Goal: Task Accomplishment & Management: Use online tool/utility

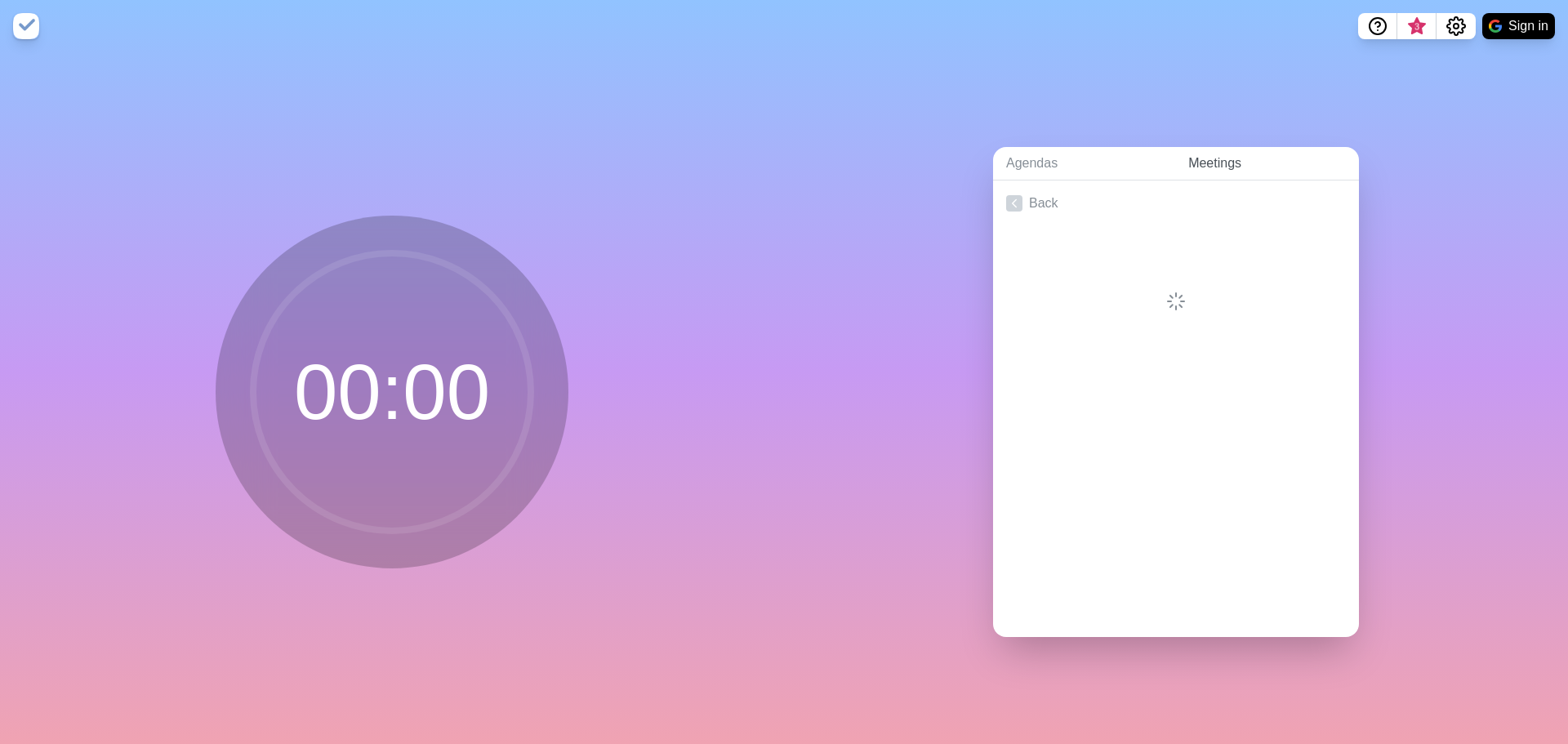
click at [1199, 159] on link "Meetings" at bounding box center [1266, 163] width 183 height 33
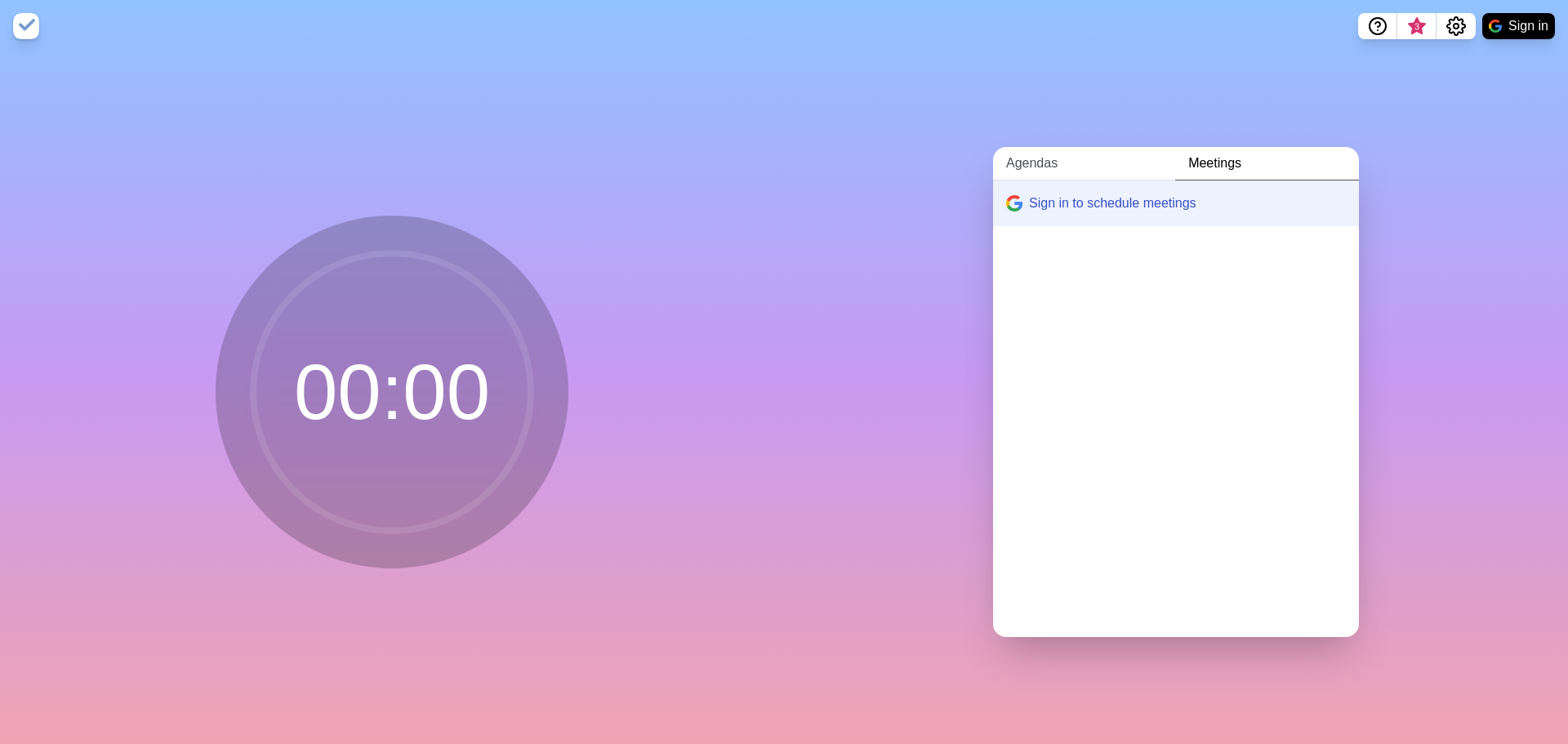
click at [1032, 147] on link "Agendas" at bounding box center [1084, 163] width 182 height 33
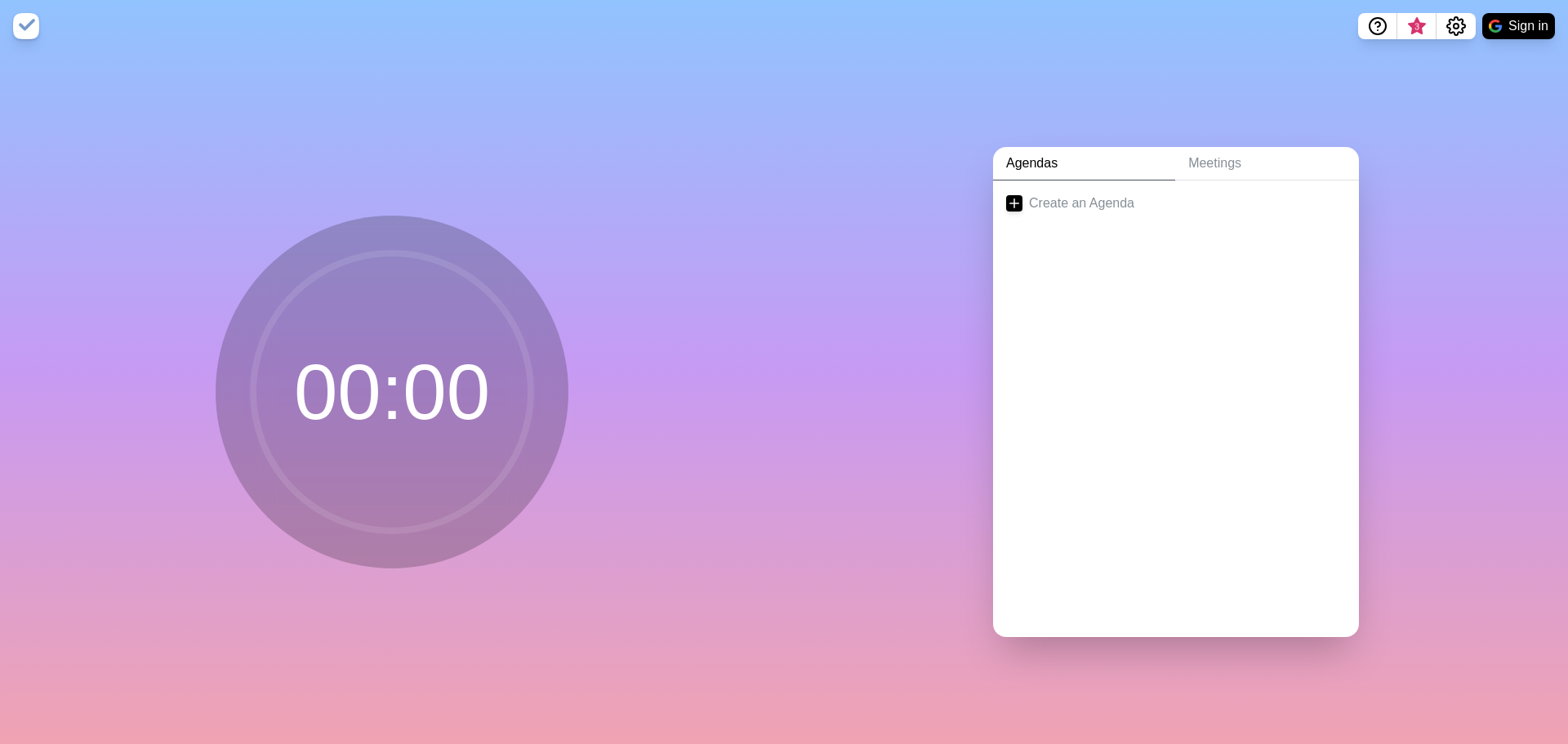
drag, startPoint x: 359, startPoint y: 512, endPoint x: 516, endPoint y: 463, distance: 164.5
click at [368, 510] on circle at bounding box center [392, 392] width 278 height 278
click at [285, 419] on circle at bounding box center [392, 392] width 278 height 278
click at [1100, 191] on link "Create an Agenda" at bounding box center [1176, 203] width 366 height 46
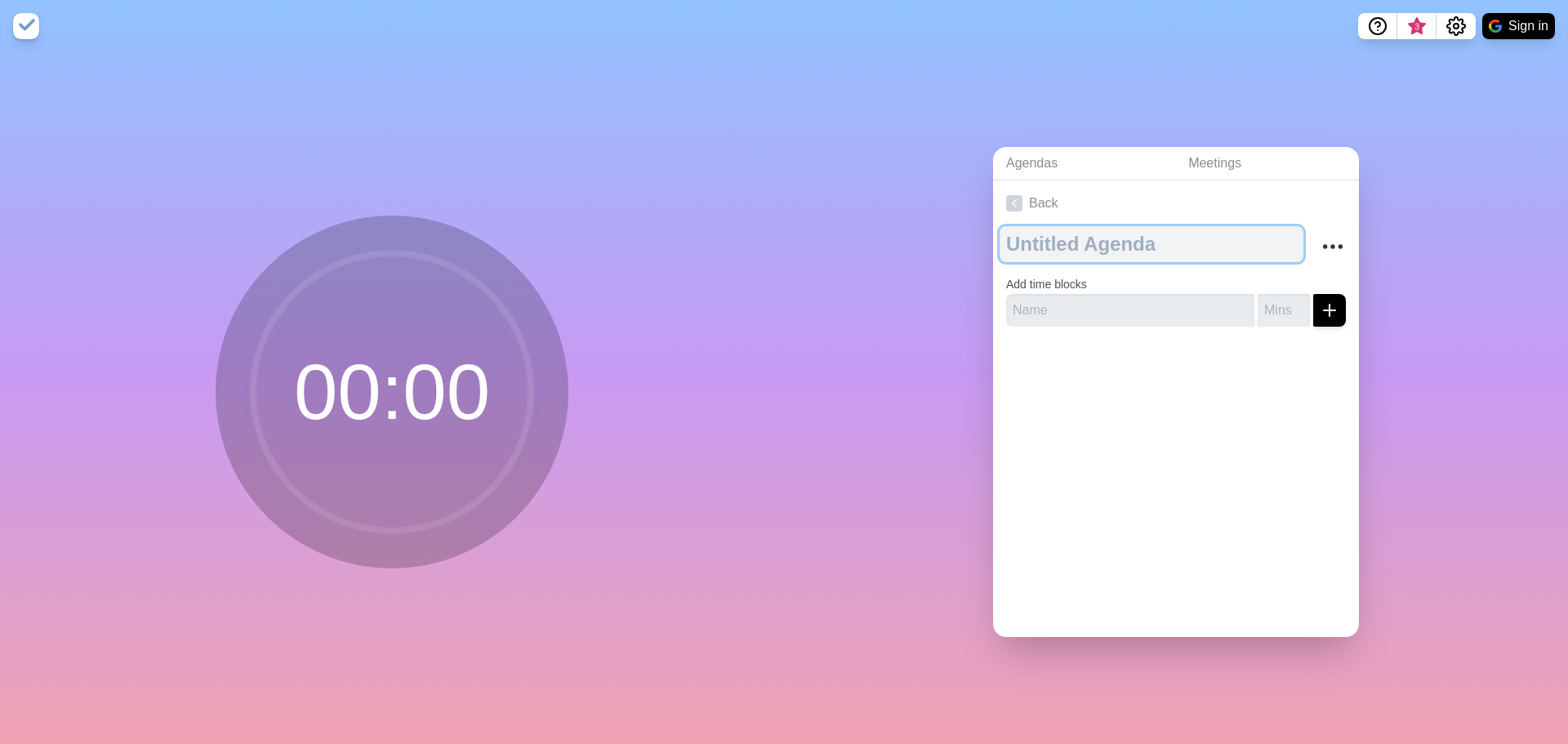
click at [1044, 243] on textarea at bounding box center [1152, 244] width 304 height 36
type textarea "iHub Report Out"
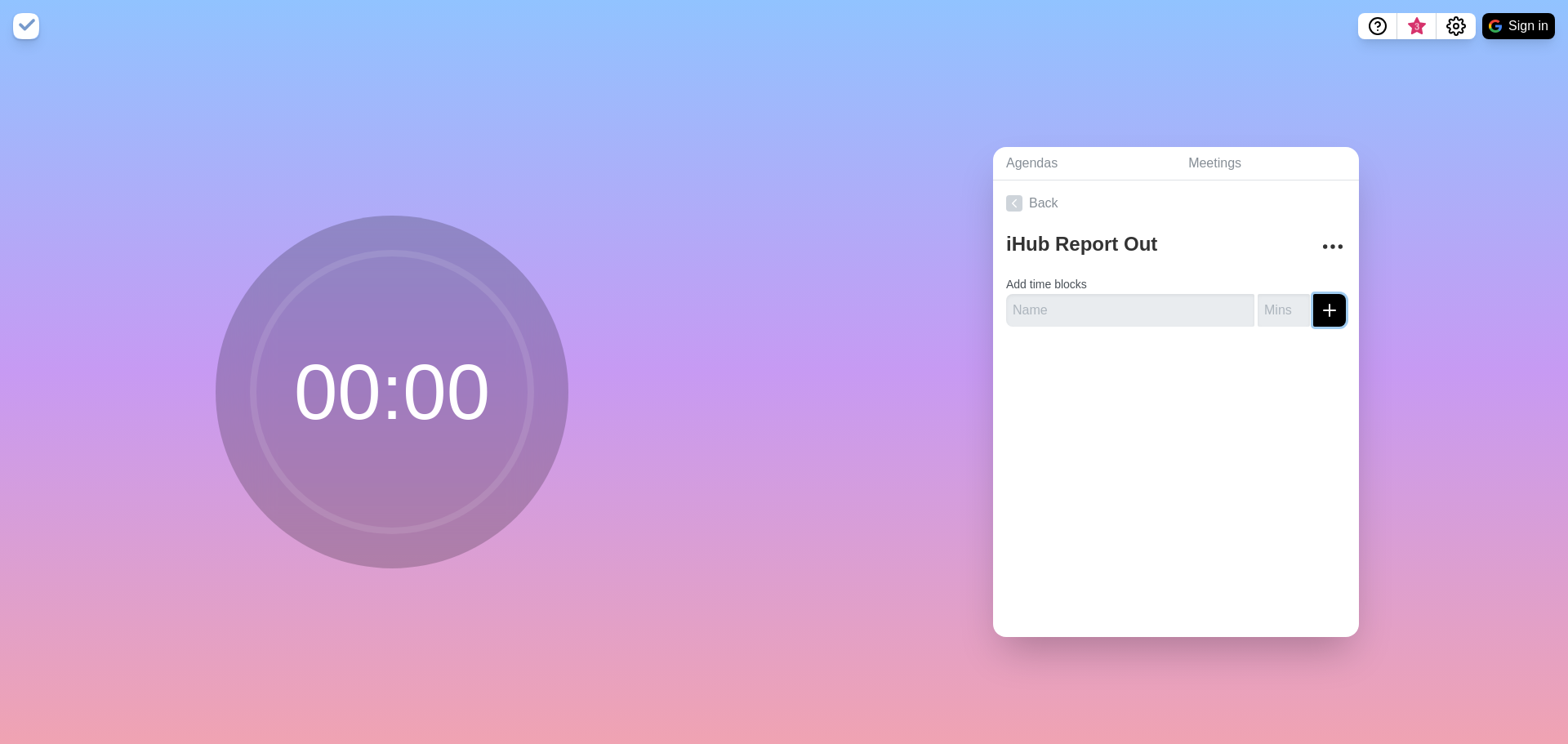
click at [1329, 305] on line "submit" at bounding box center [1329, 310] width 0 height 11
click at [1080, 299] on input "text" at bounding box center [1130, 310] width 248 height 32
type input "Project"
type input "3"
click at [1323, 309] on button "submit" at bounding box center [1329, 310] width 32 height 32
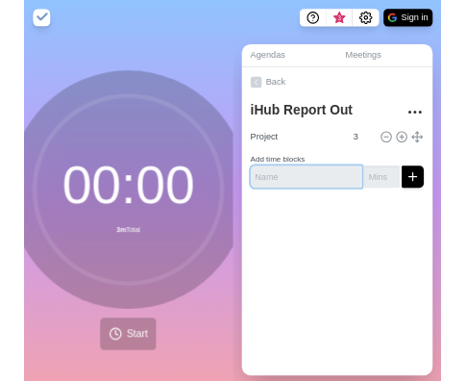
scroll to position [20, 0]
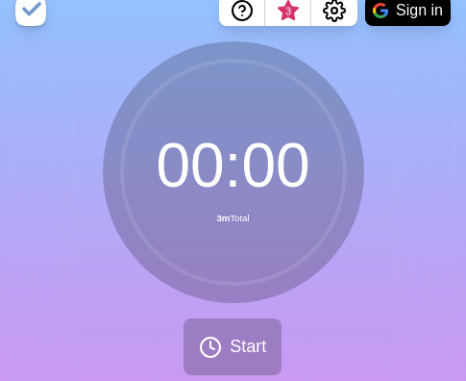
drag, startPoint x: 353, startPoint y: 6, endPoint x: 60, endPoint y: 293, distance: 410.6
click at [60, 293] on div "00 : 00 3m Total Start" at bounding box center [233, 215] width 466 height 349
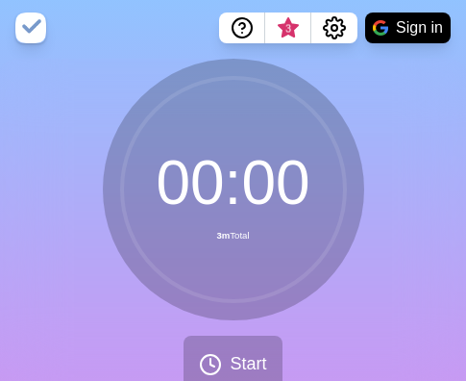
scroll to position [0, 0]
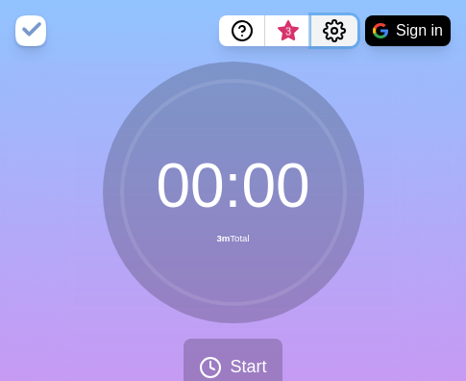
click at [345, 32] on icon "Settings" at bounding box center [334, 30] width 21 height 21
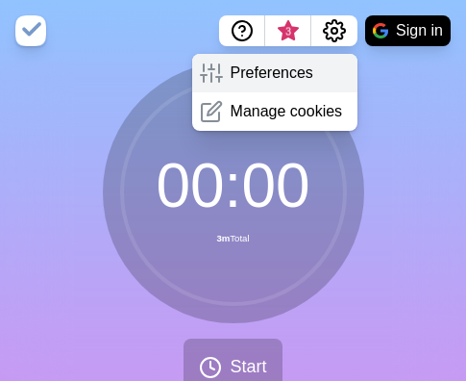
click at [290, 67] on p "Preferences" at bounding box center [272, 73] width 83 height 23
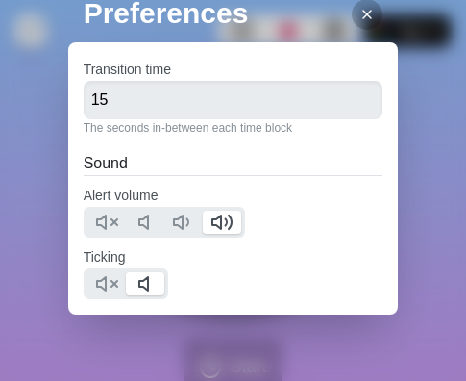
scroll to position [157, 0]
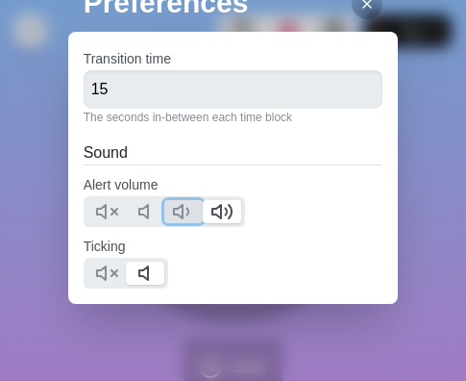
click at [176, 202] on icon at bounding box center [183, 211] width 23 height 23
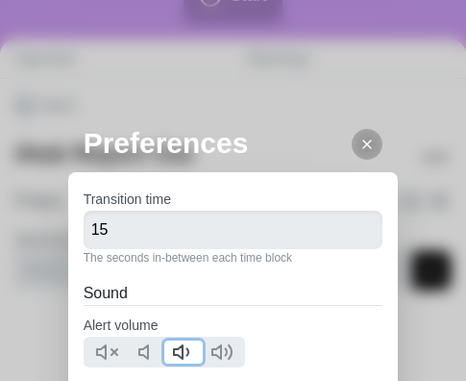
scroll to position [0, 0]
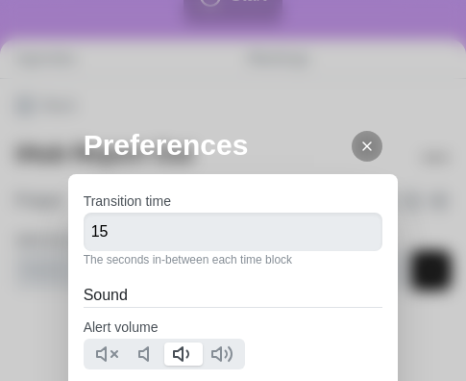
click at [360, 150] on icon at bounding box center [367, 145] width 15 height 15
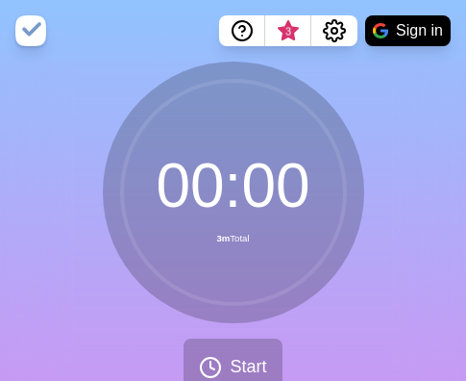
click at [25, 37] on img at bounding box center [30, 30] width 31 height 31
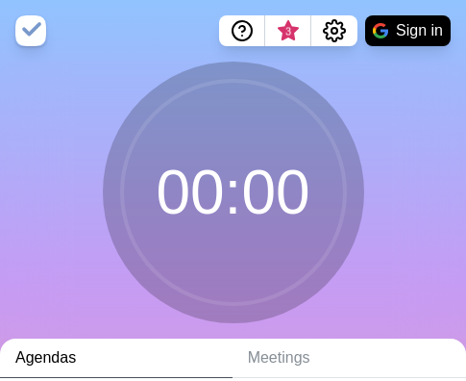
click at [25, 37] on img at bounding box center [30, 30] width 31 height 31
click at [36, 37] on img at bounding box center [30, 30] width 31 height 31
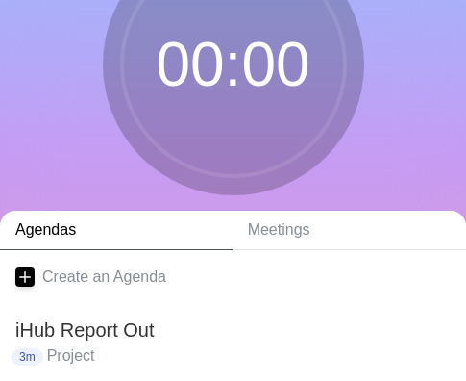
scroll to position [203, 0]
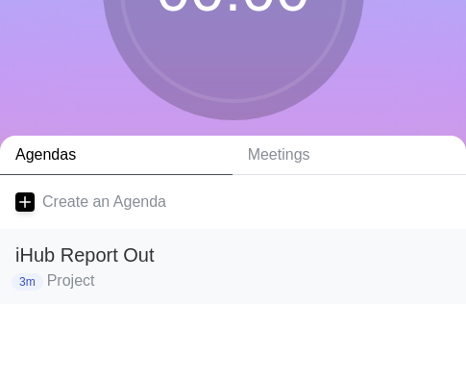
click at [122, 267] on h2 "iHub Report Out" at bounding box center [232, 254] width 435 height 29
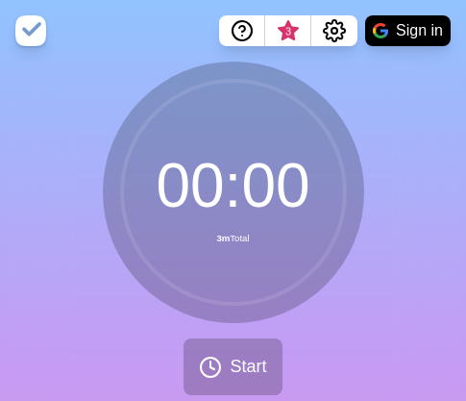
click at [251, 205] on circle at bounding box center [233, 192] width 223 height 223
